Goal: Task Accomplishment & Management: Use online tool/utility

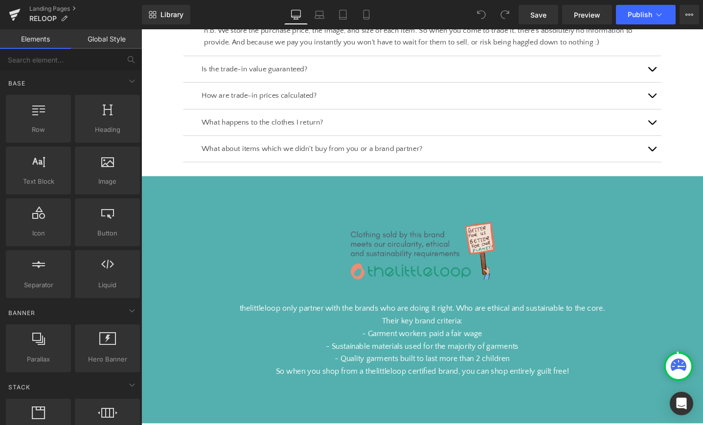
scroll to position [1062, 0]
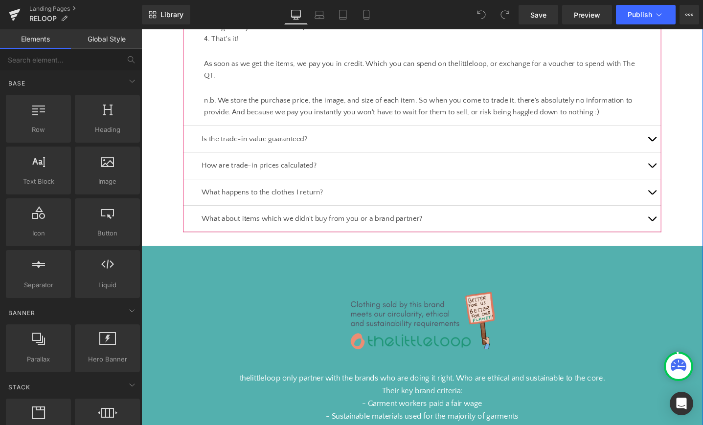
click at [279, 152] on div "Is the trade-in value guaranteed? Text Block" at bounding box center [437, 146] width 504 height 28
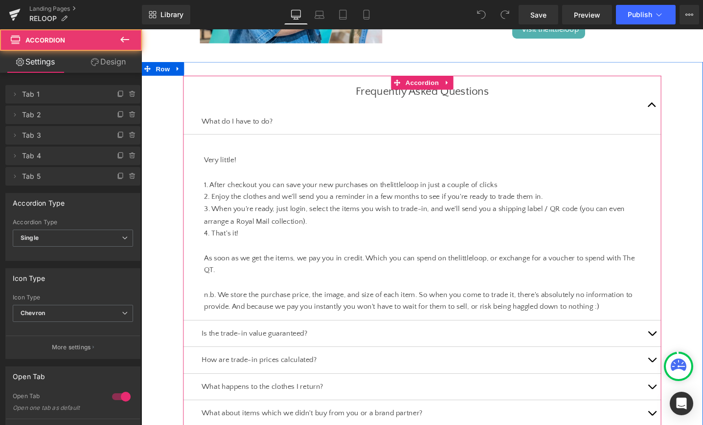
scroll to position [807, 0]
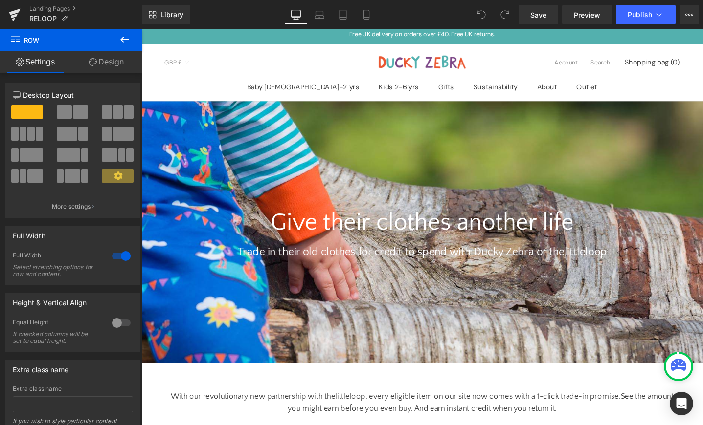
scroll to position [0, 0]
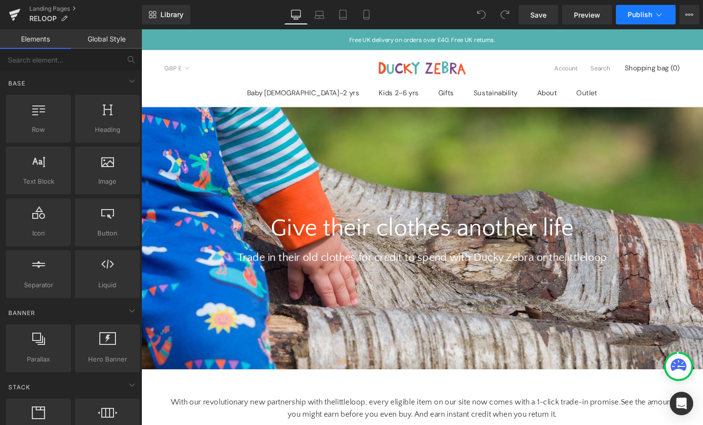
click at [664, 14] on button "Publish" at bounding box center [646, 15] width 60 height 20
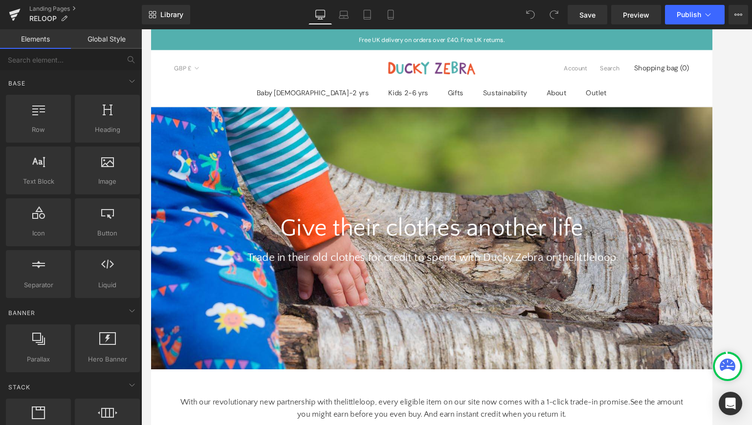
click at [702, 15] on div "Save Preview Publish Scheduled View Live Page View with current Template Save T…" at bounding box center [658, 15] width 188 height 20
click at [702, 15] on icon at bounding box center [741, 15] width 2 height 2
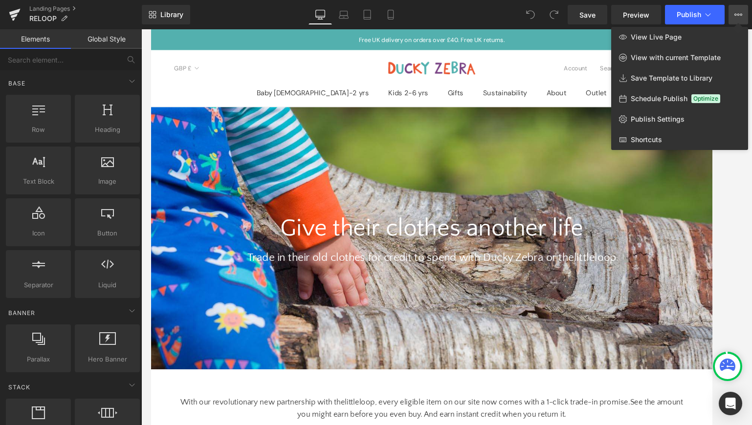
click at [295, 403] on div at bounding box center [446, 227] width 611 height 396
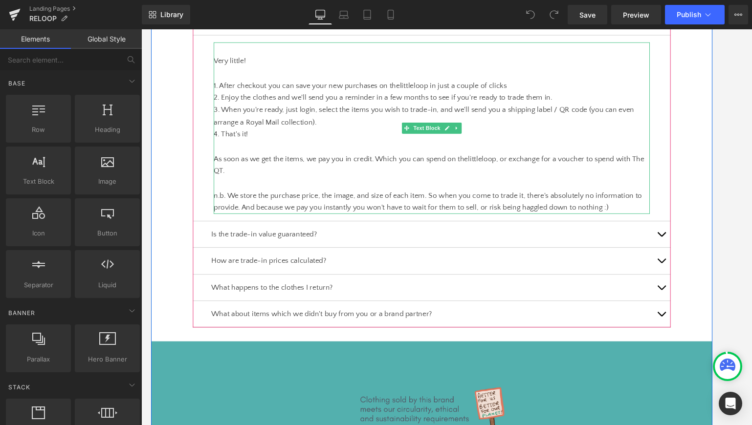
scroll to position [959, 0]
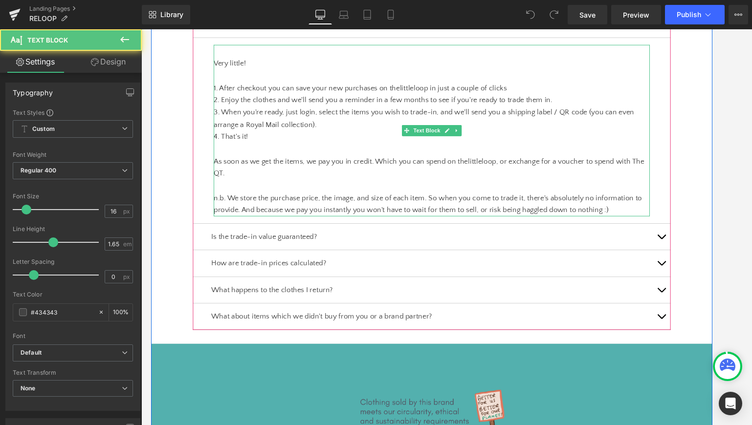
click at [264, 107] on p "2. Enjoy the clothes and we'll send you a reminder in a few months to see if yo…" at bounding box center [447, 104] width 460 height 13
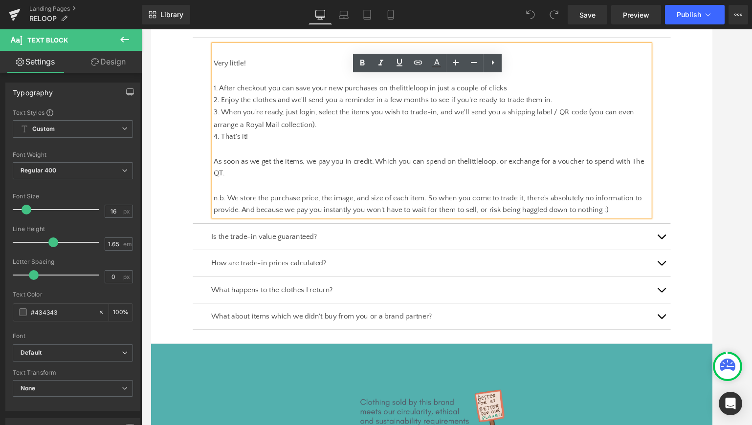
click at [242, 239] on div "Is the trade-in value guaranteed? Text Block" at bounding box center [447, 249] width 504 height 28
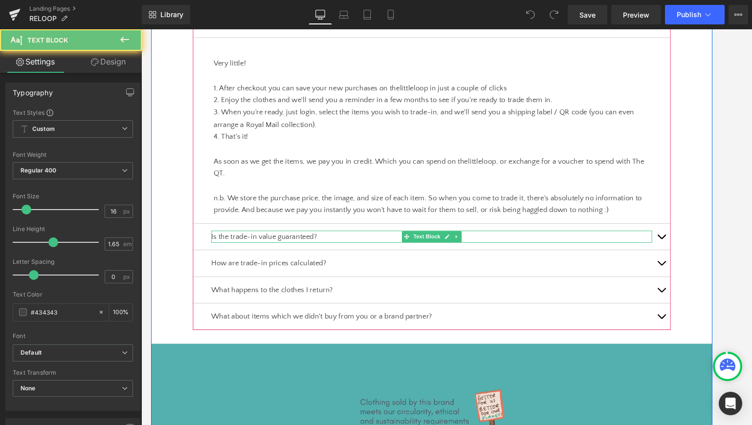
click at [246, 249] on p "Is the trade-in value guaranteed?" at bounding box center [446, 248] width 465 height 13
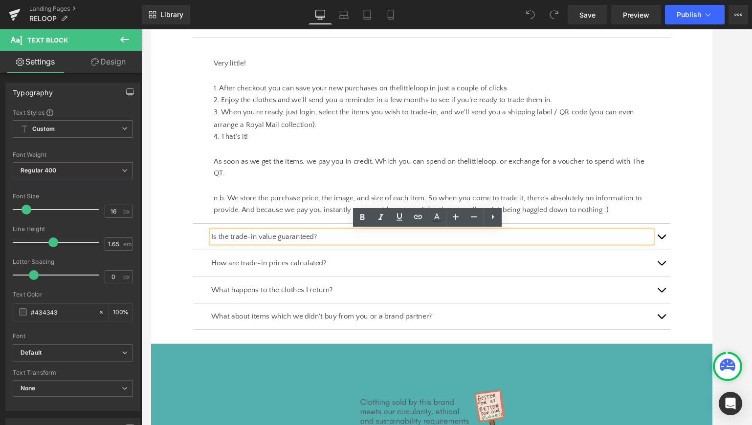
click at [334, 250] on p "Is the trade-in value guaranteed?" at bounding box center [446, 248] width 465 height 13
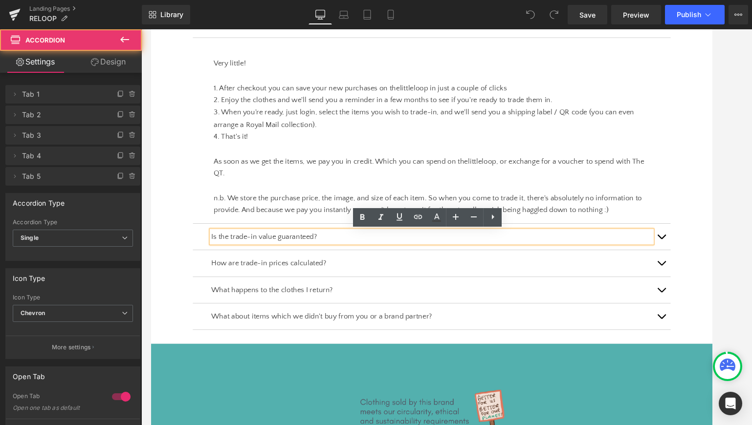
click at [694, 247] on button "button" at bounding box center [689, 248] width 20 height 27
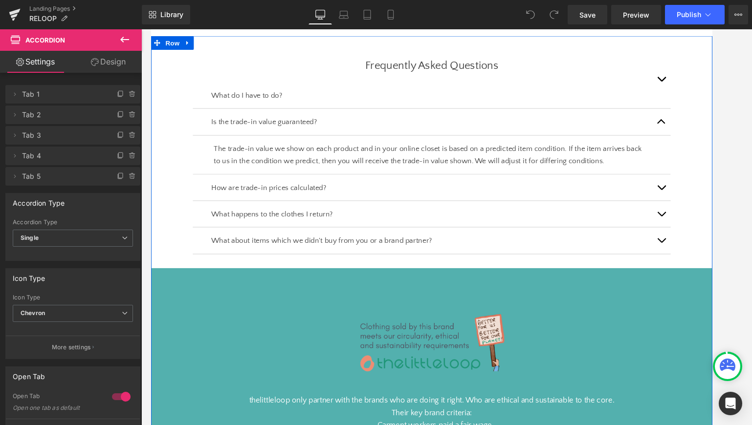
scroll to position [780, 0]
